Goal: Task Accomplishment & Management: Use online tool/utility

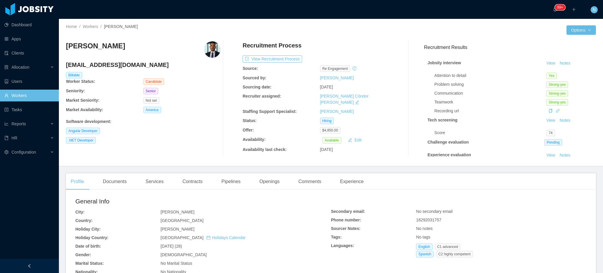
click at [433, 219] on span "18292031757" at bounding box center [428, 219] width 25 height 5
copy span "18292031757"
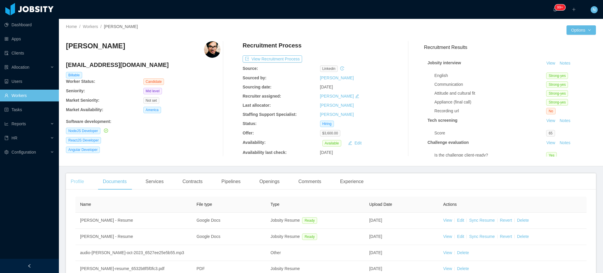
click at [77, 183] on div "Profile" at bounding box center [77, 181] width 23 height 16
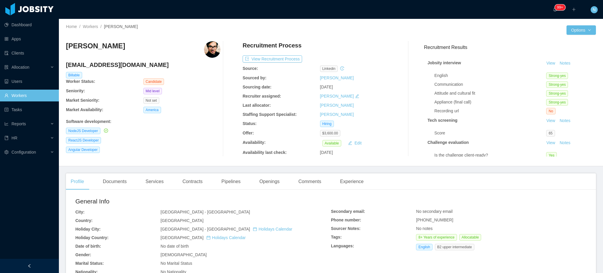
click at [114, 63] on h4 "mateusdreher88@gmail.com" at bounding box center [143, 65] width 154 height 8
copy h4 "mateusdreher88@gmail.com"
click at [117, 178] on div "Documents" at bounding box center [114, 181] width 33 height 16
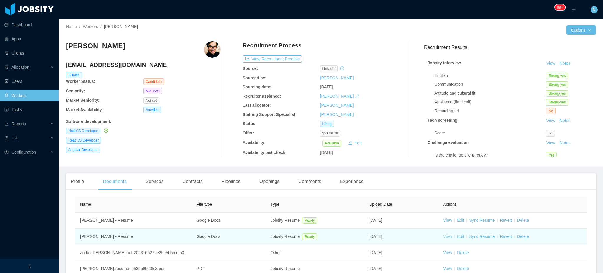
click at [443, 237] on link "View" at bounding box center [447, 236] width 9 height 5
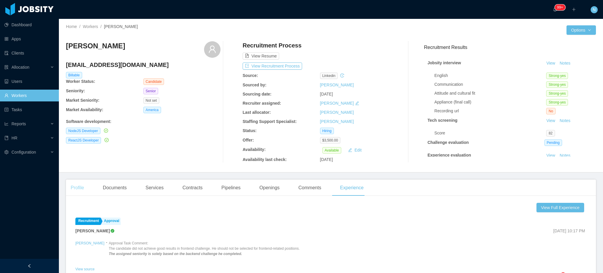
click at [82, 189] on div "Profile" at bounding box center [77, 187] width 23 height 16
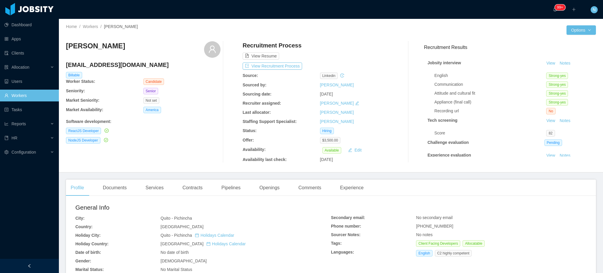
click at [427, 227] on span "+593963042612" at bounding box center [434, 225] width 37 height 5
copy span "+593963042612"
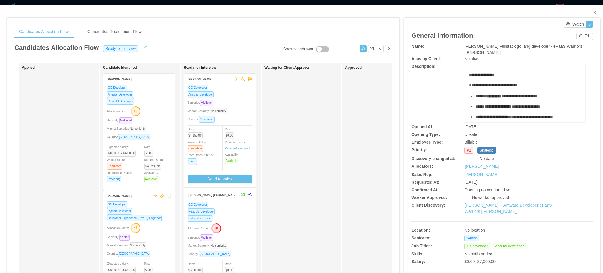
click at [235, 100] on div "Seniority: Mid level" at bounding box center [219, 102] width 64 height 7
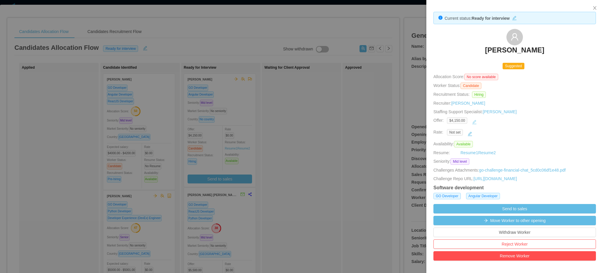
click at [472, 123] on button "button" at bounding box center [473, 121] width 9 height 9
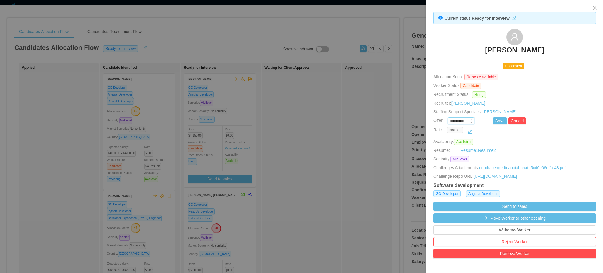
click at [461, 121] on input "*********" at bounding box center [461, 121] width 26 height 6
click at [494, 122] on button "Save" at bounding box center [500, 120] width 14 height 7
type input "*********"
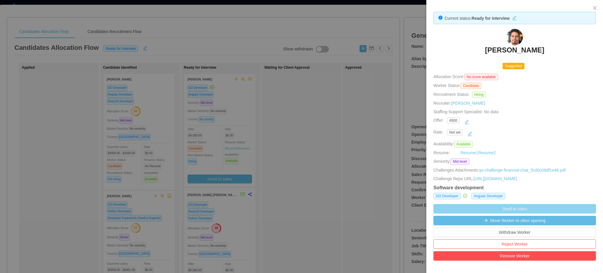
click at [539, 210] on button "Send to sales" at bounding box center [514, 208] width 162 height 9
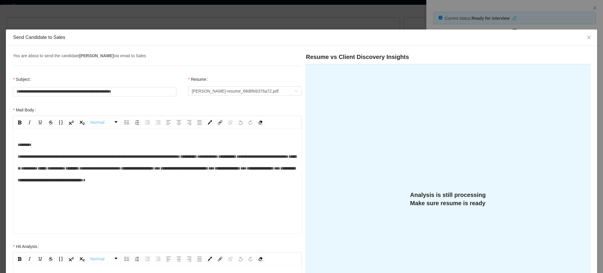
click at [93, 197] on div "**********" at bounding box center [157, 168] width 279 height 59
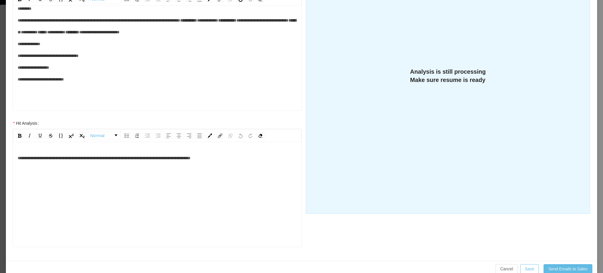
scroll to position [126, 0]
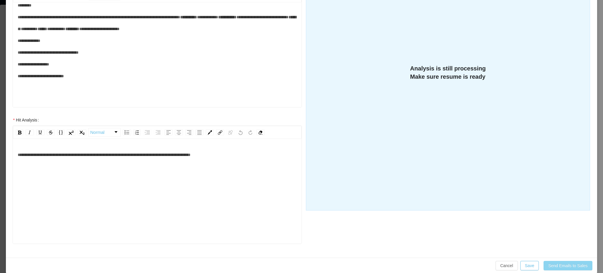
click at [561, 268] on button "Send Emails to Sales" at bounding box center [567, 264] width 49 height 9
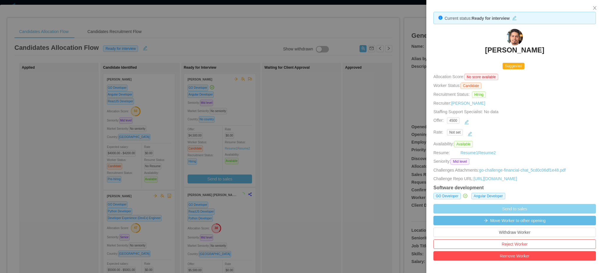
scroll to position [104, 0]
